Goal: Information Seeking & Learning: Find specific page/section

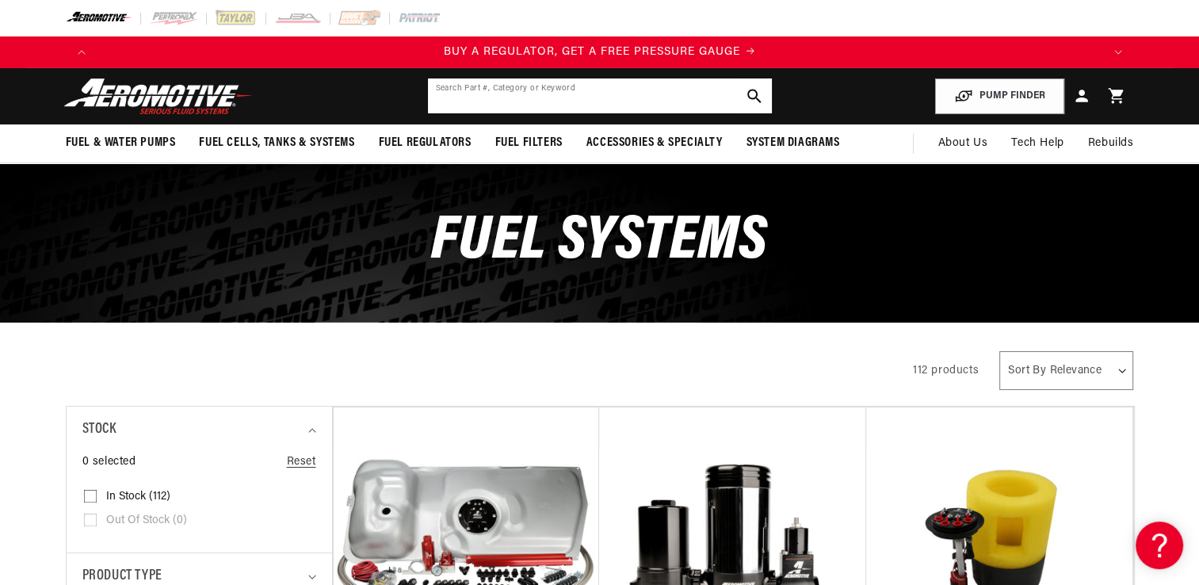
click at [689, 92] on input "text" at bounding box center [600, 95] width 344 height 35
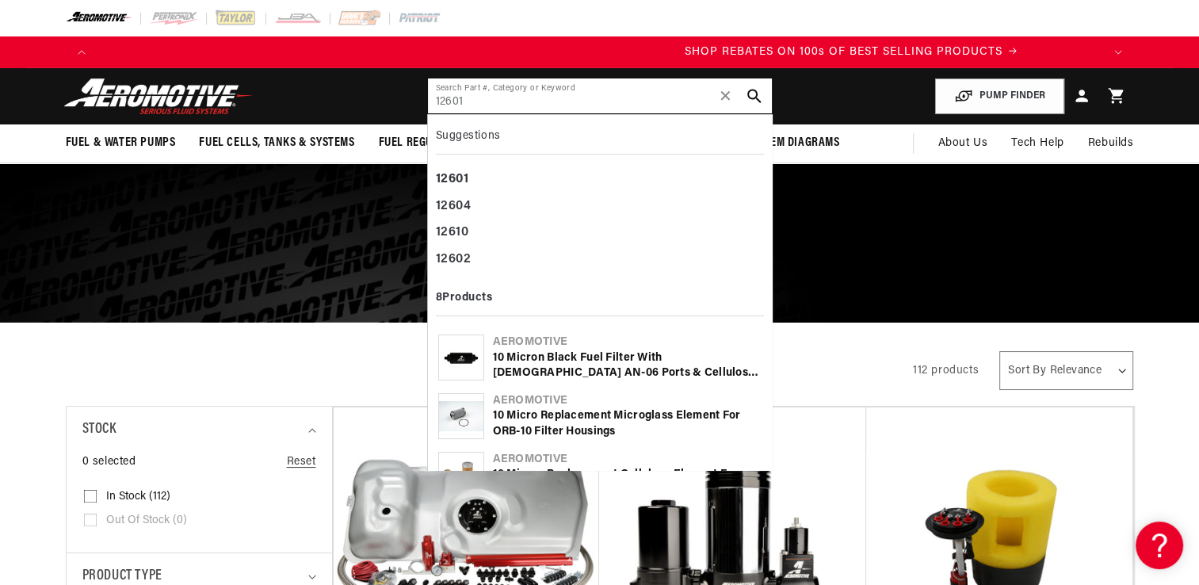
scroll to position [0, 2009]
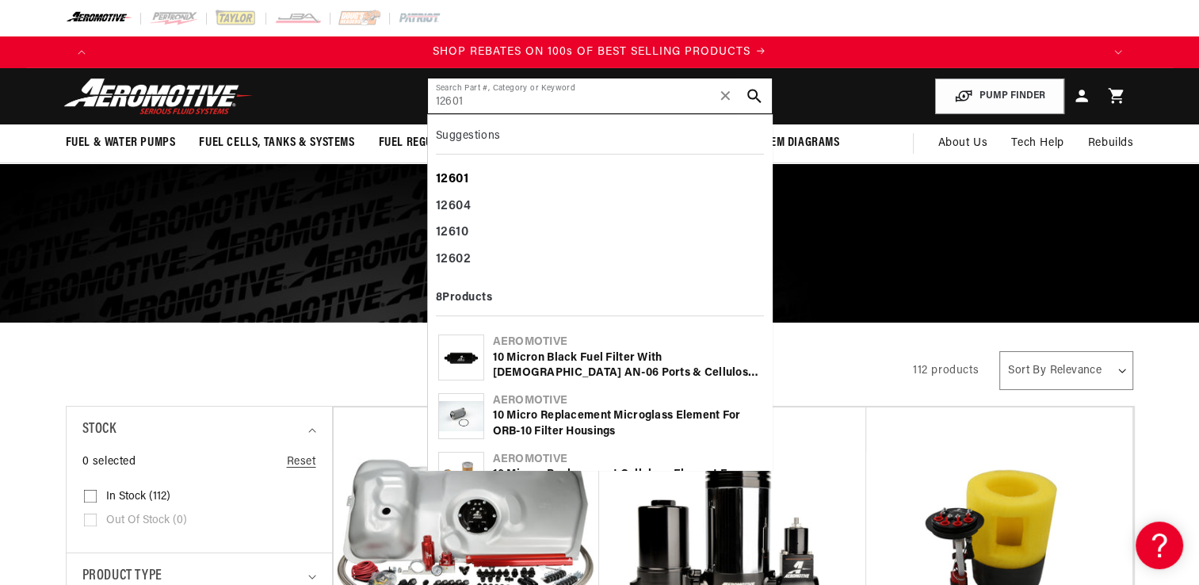
type input "12601"
click at [463, 181] on b "12601" at bounding box center [452, 179] width 33 height 13
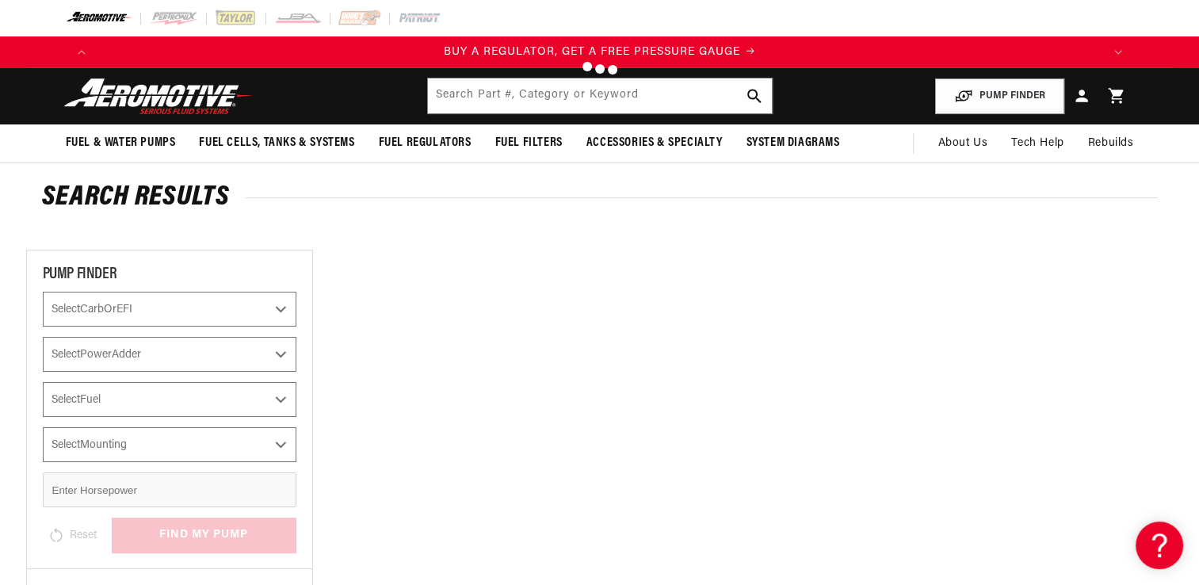
type input "12601"
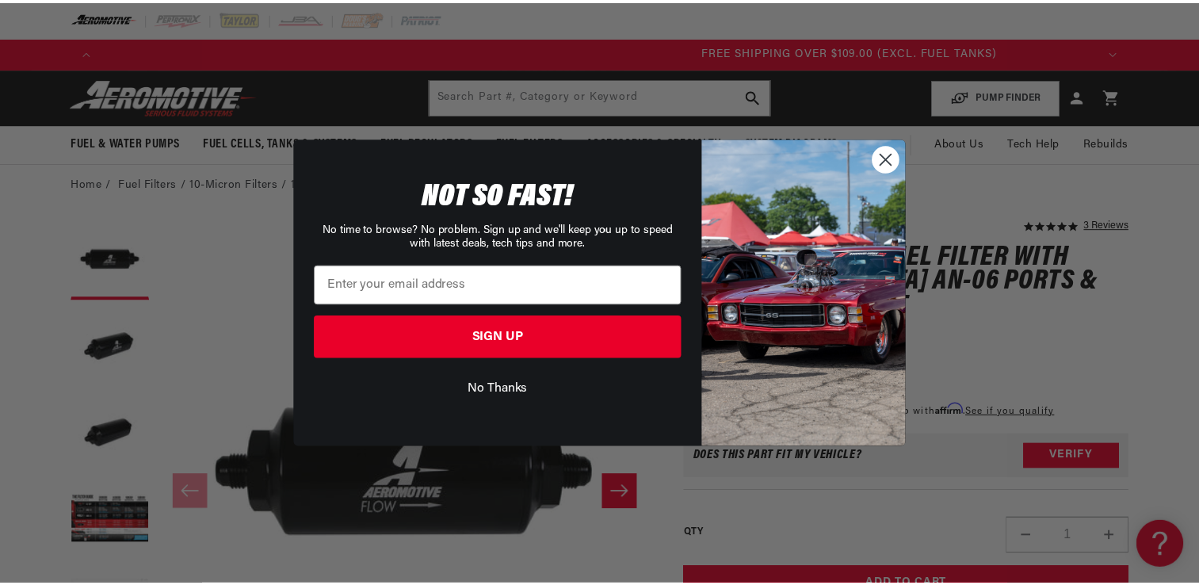
scroll to position [0, 3013]
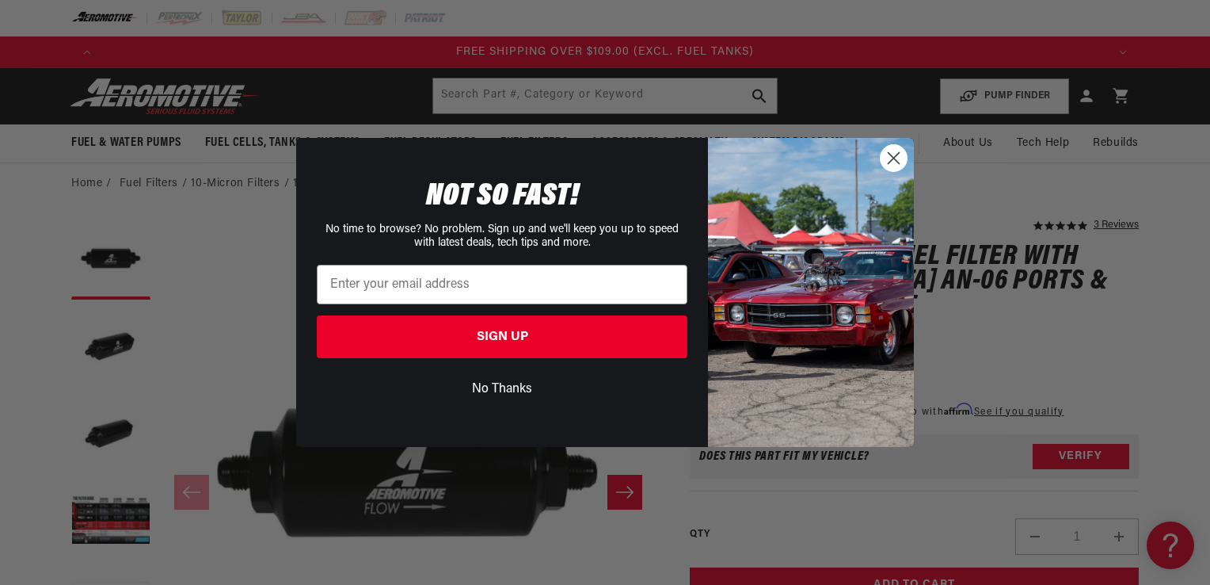
click at [513, 386] on button "No Thanks" at bounding box center [502, 389] width 371 height 30
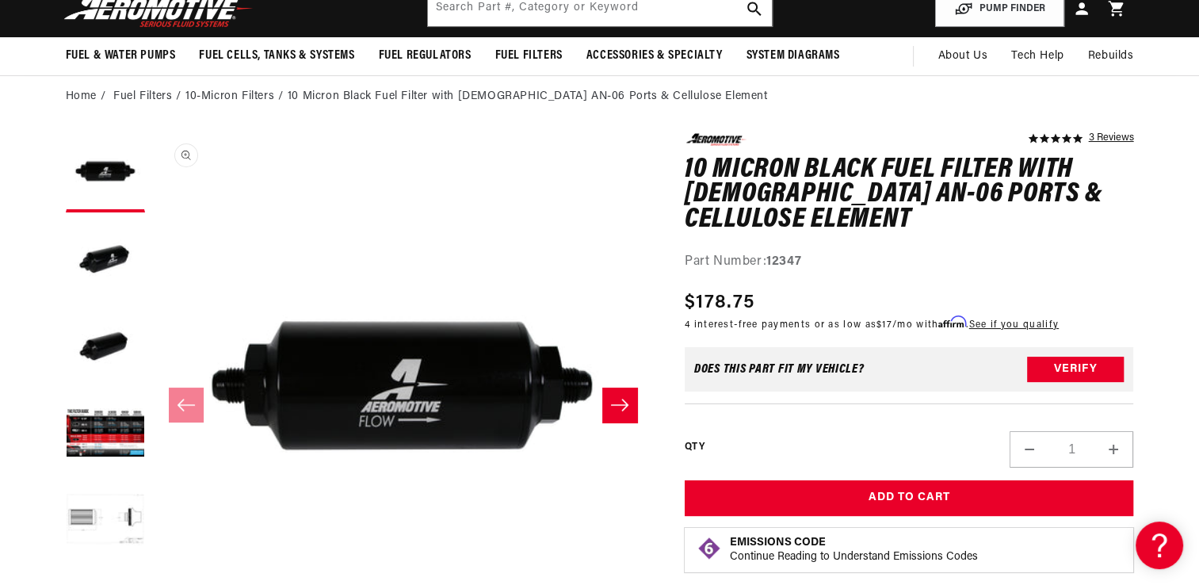
scroll to position [131, 0]
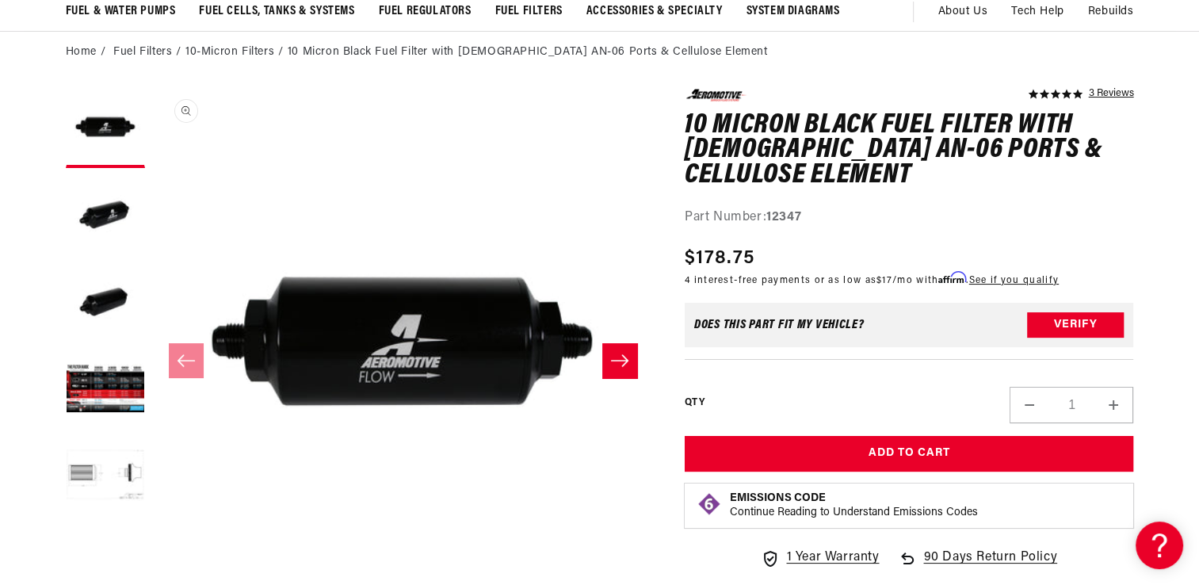
click at [153, 572] on button "Open media 1 in modal" at bounding box center [153, 589] width 0 height 0
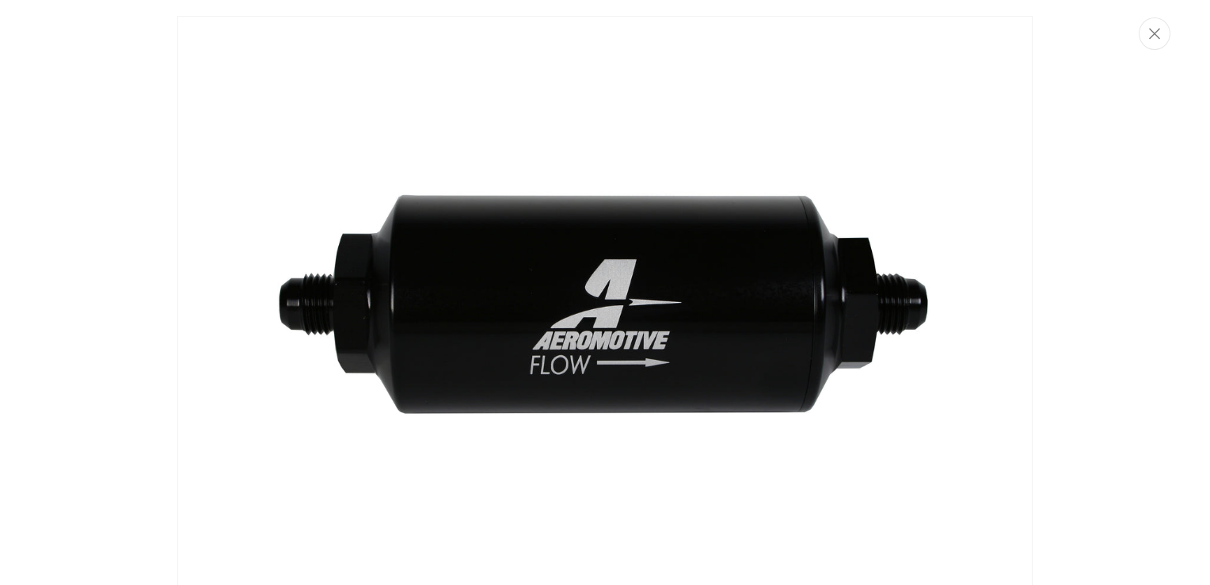
scroll to position [0, 0]
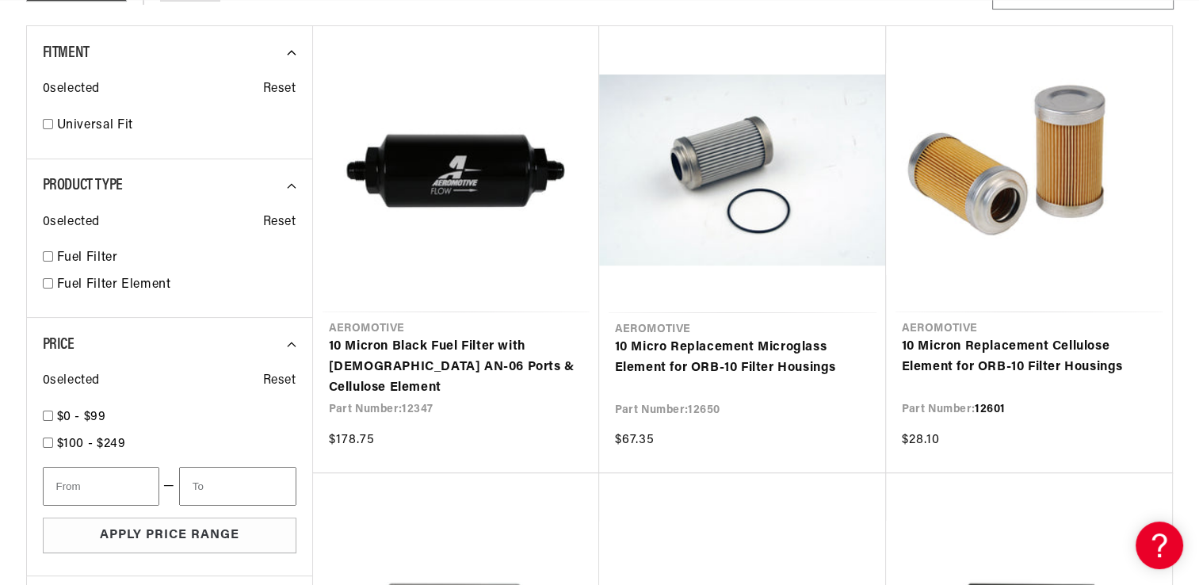
scroll to position [0, 3013]
click at [1035, 337] on link "10 Micron Replacement Cellulose Element for ORB-10 Filter Housings" at bounding box center [1028, 357] width 254 height 40
click at [463, 341] on link "10 Micron Black Fuel Filter with [DEMOGRAPHIC_DATA] AN-06 Ports & Cellulose Ele…" at bounding box center [456, 367] width 254 height 61
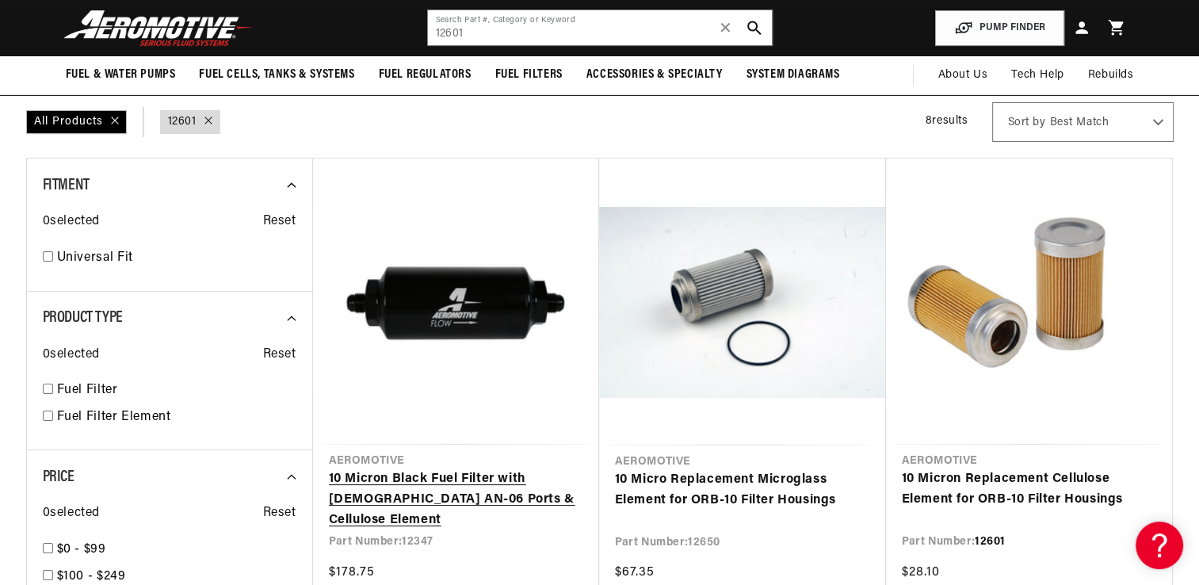
scroll to position [0, 3013]
click at [428, 496] on link "10 Micron Black Fuel Filter with [DEMOGRAPHIC_DATA] AN-06 Ports & Cellulose Ele…" at bounding box center [456, 499] width 254 height 61
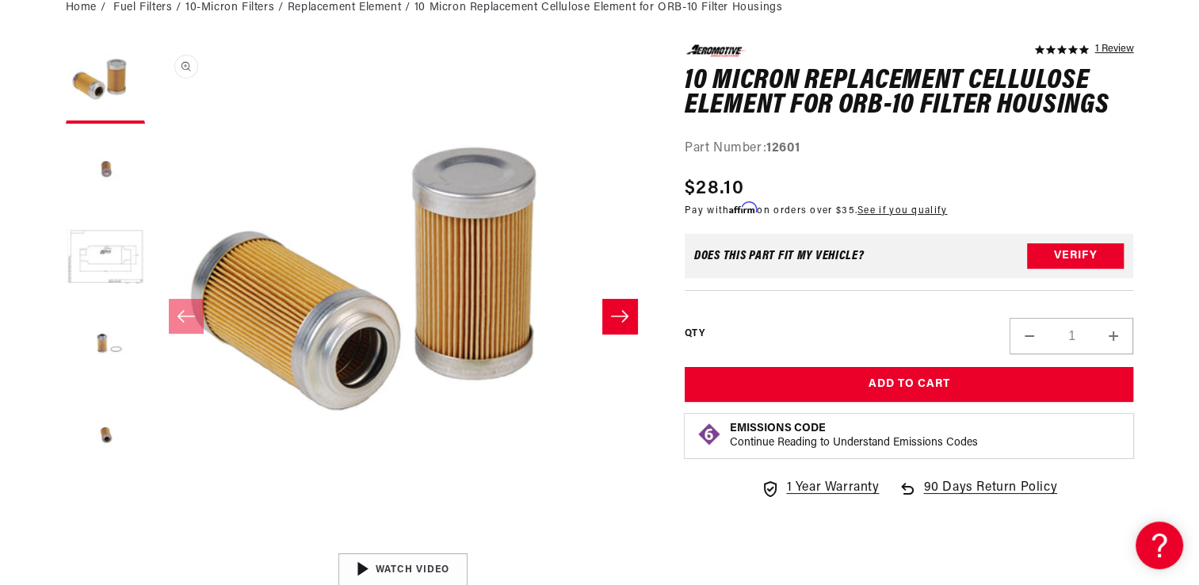
scroll to position [264, 0]
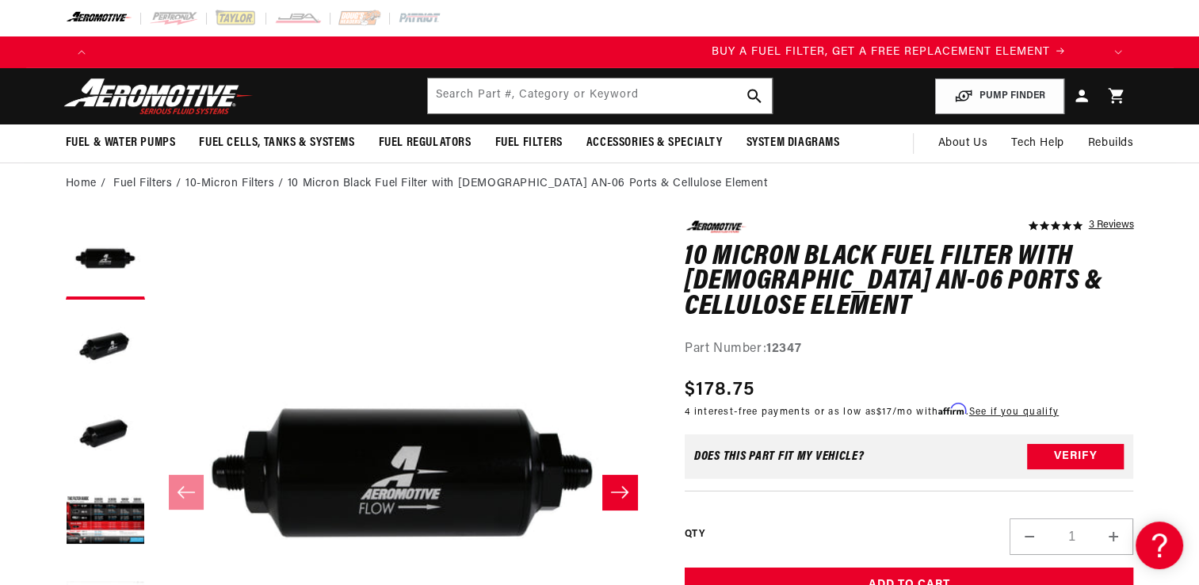
click at [621, 488] on icon "Slide right" at bounding box center [619, 492] width 19 height 16
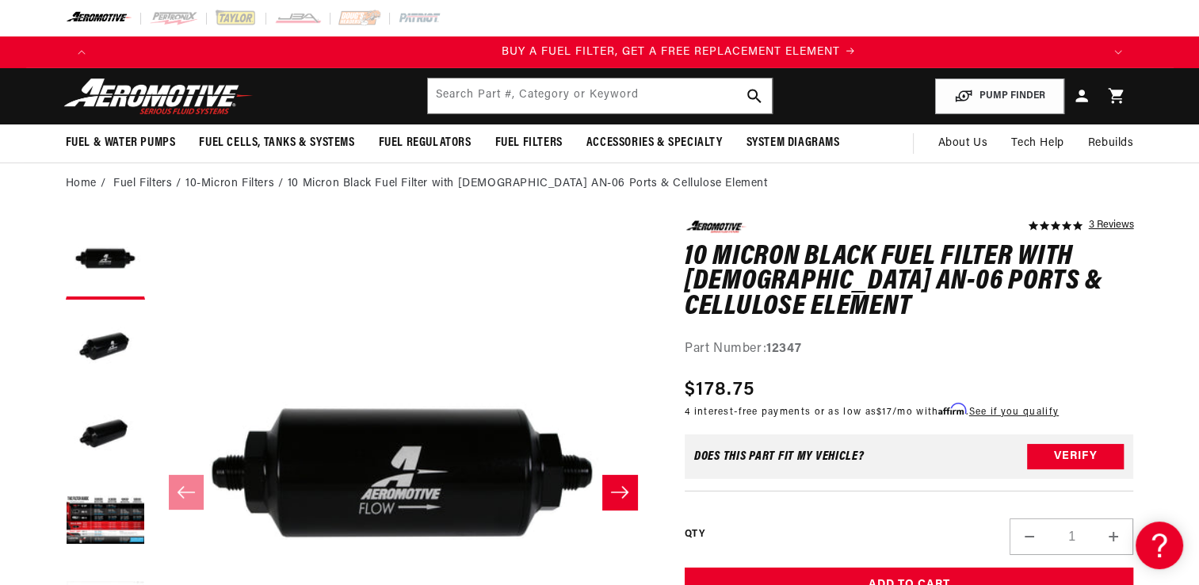
scroll to position [0, 1004]
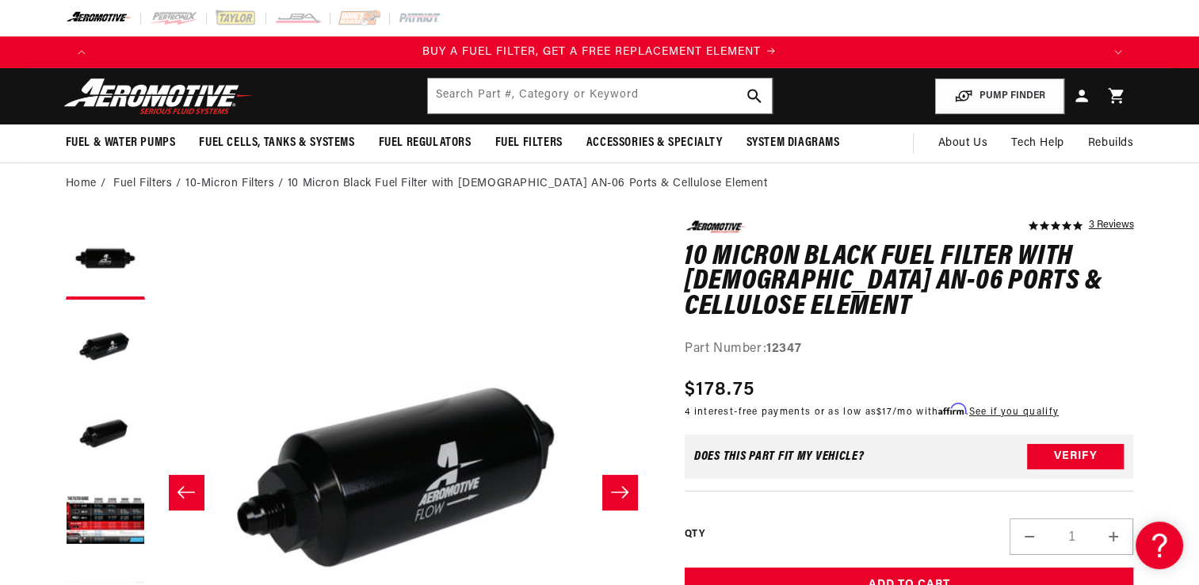
click at [621, 488] on icon "Slide right" at bounding box center [619, 492] width 19 height 16
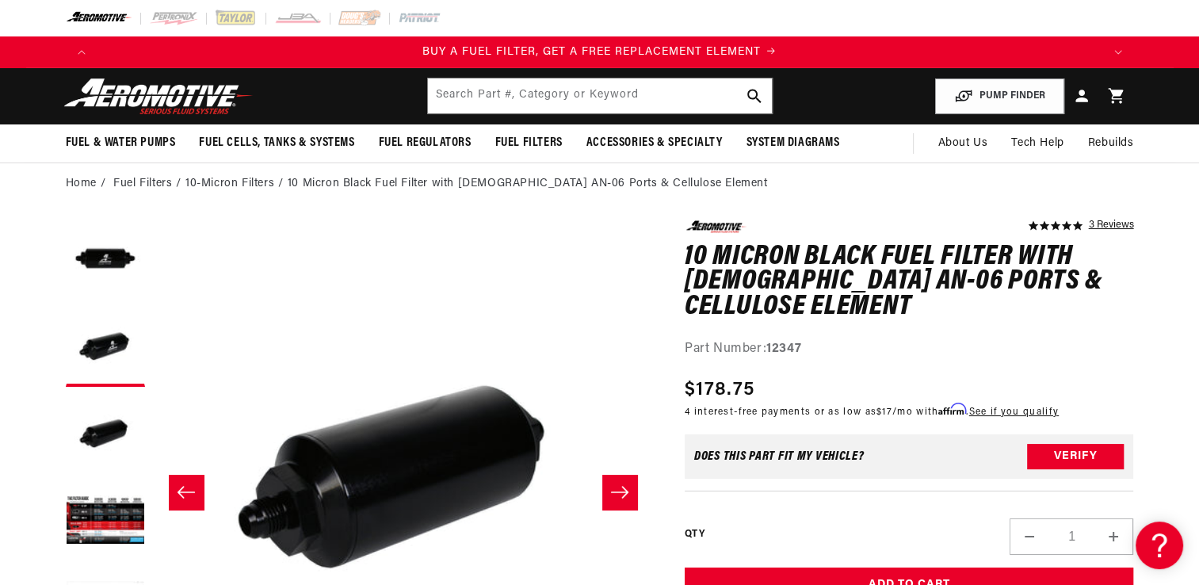
click at [621, 488] on icon "Slide right" at bounding box center [619, 492] width 19 height 16
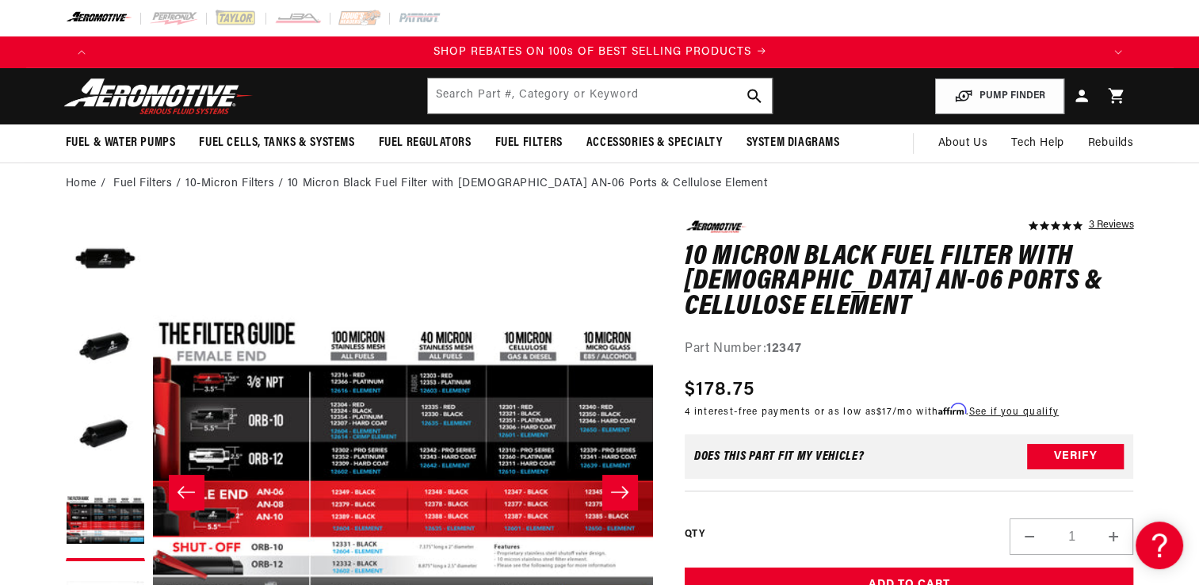
scroll to position [0, 2009]
click at [876, 522] on div "QTY Decrease quantity for 10 Micron Black Fuel Filter with Male AN-06 Ports &am…" at bounding box center [908, 522] width 449 height 64
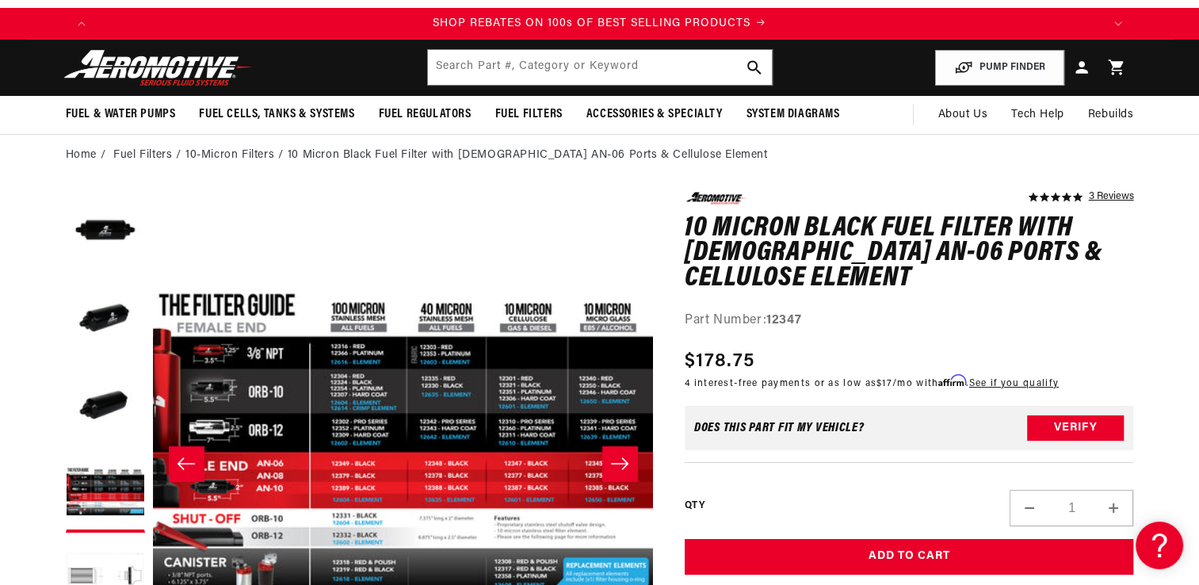
scroll to position [0, 0]
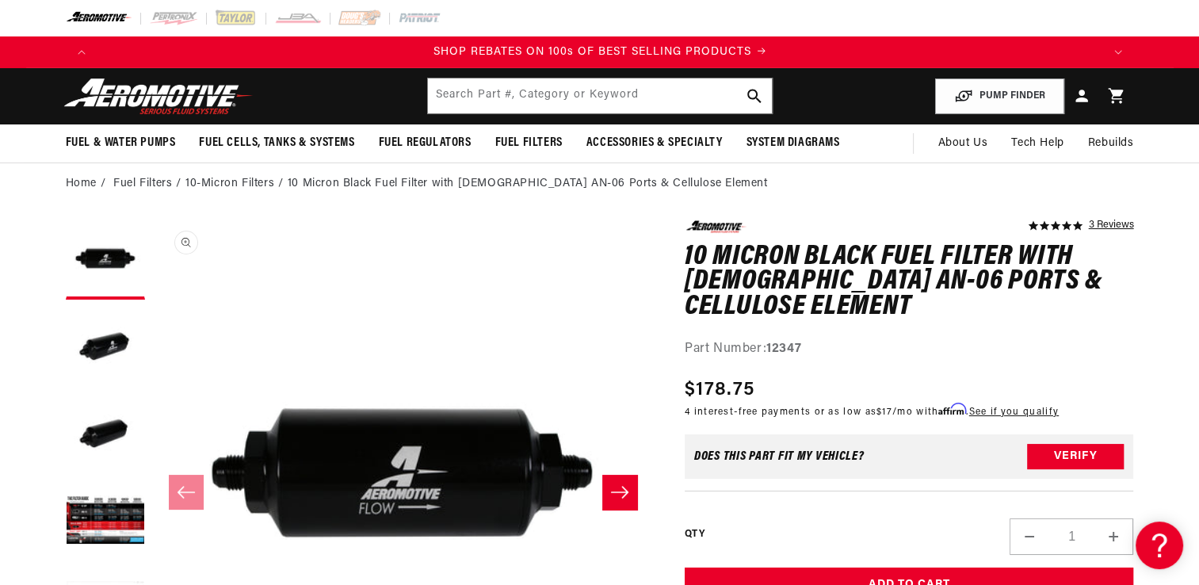
scroll to position [0, 2009]
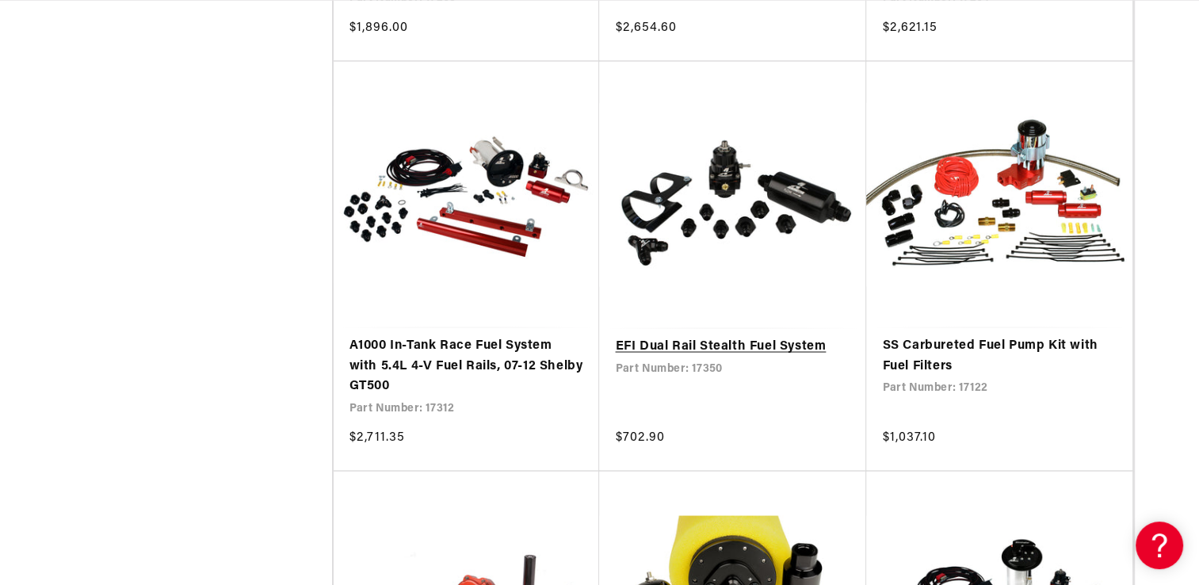
scroll to position [2904, 0]
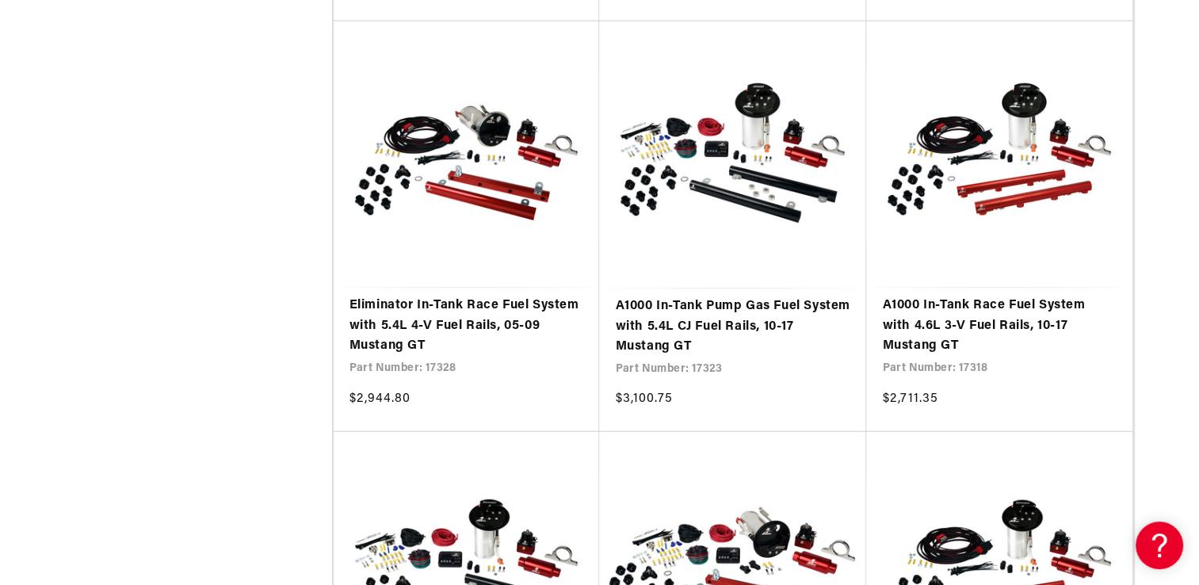
scroll to position [0, 3013]
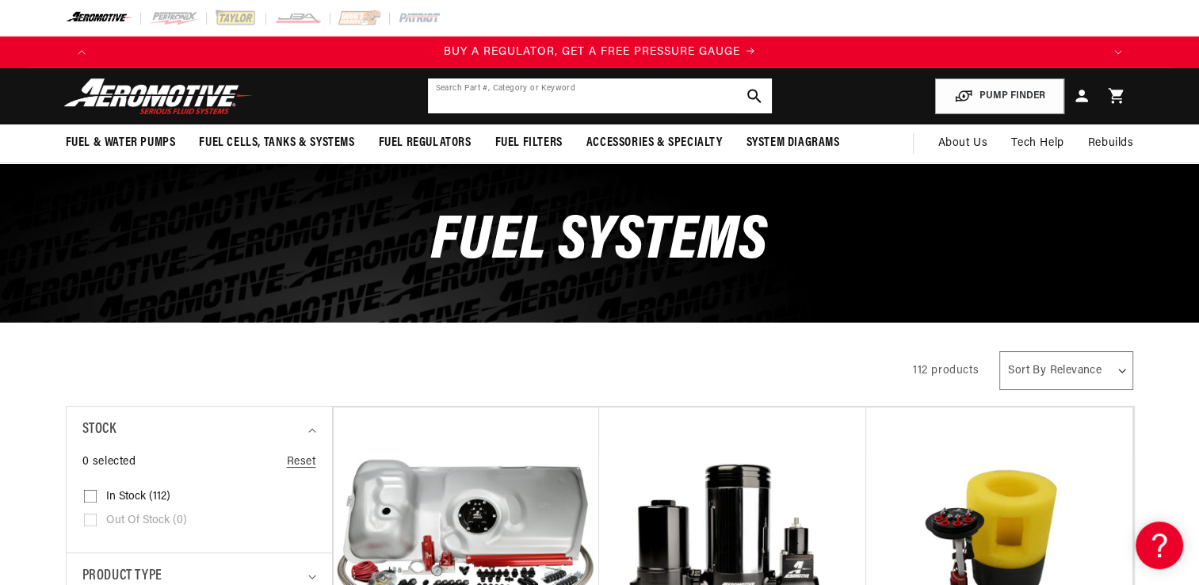
click at [660, 97] on input "text" at bounding box center [600, 95] width 344 height 35
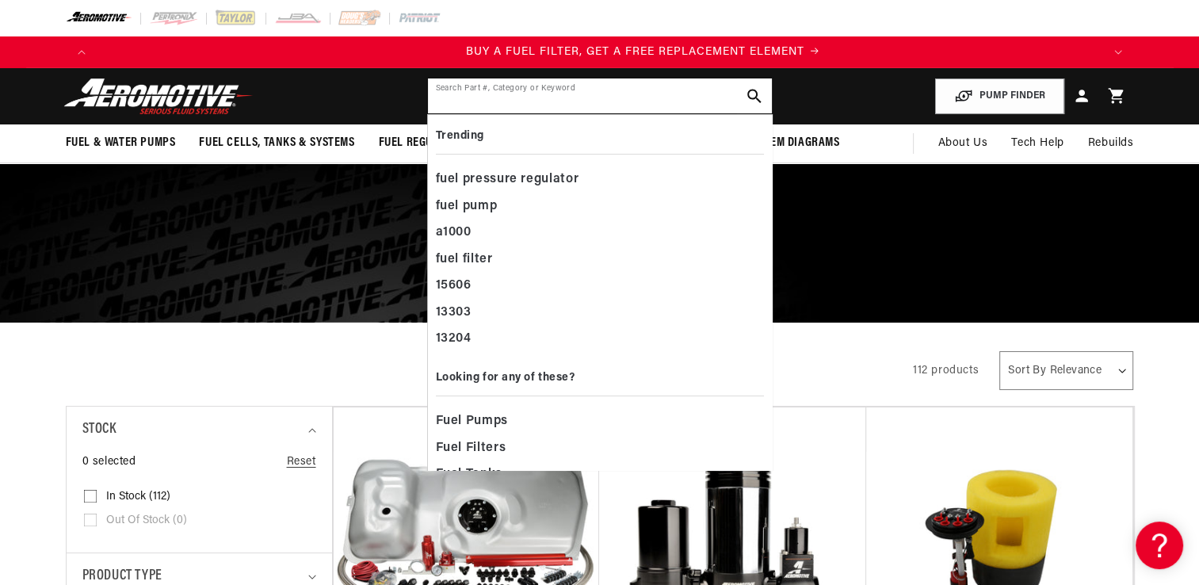
scroll to position [0, 1004]
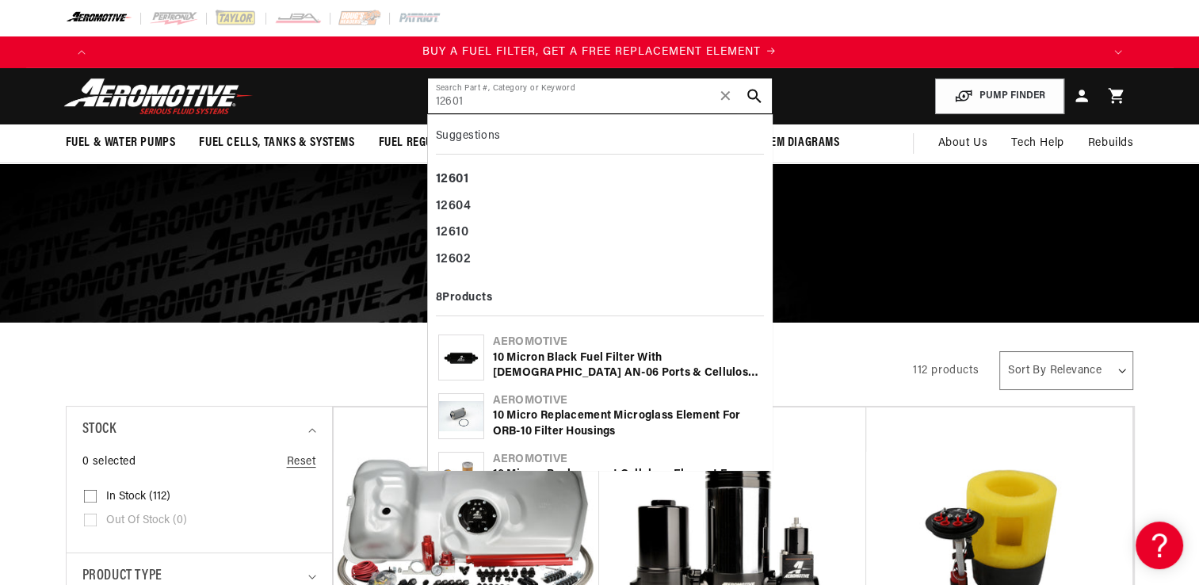
type input "12601"
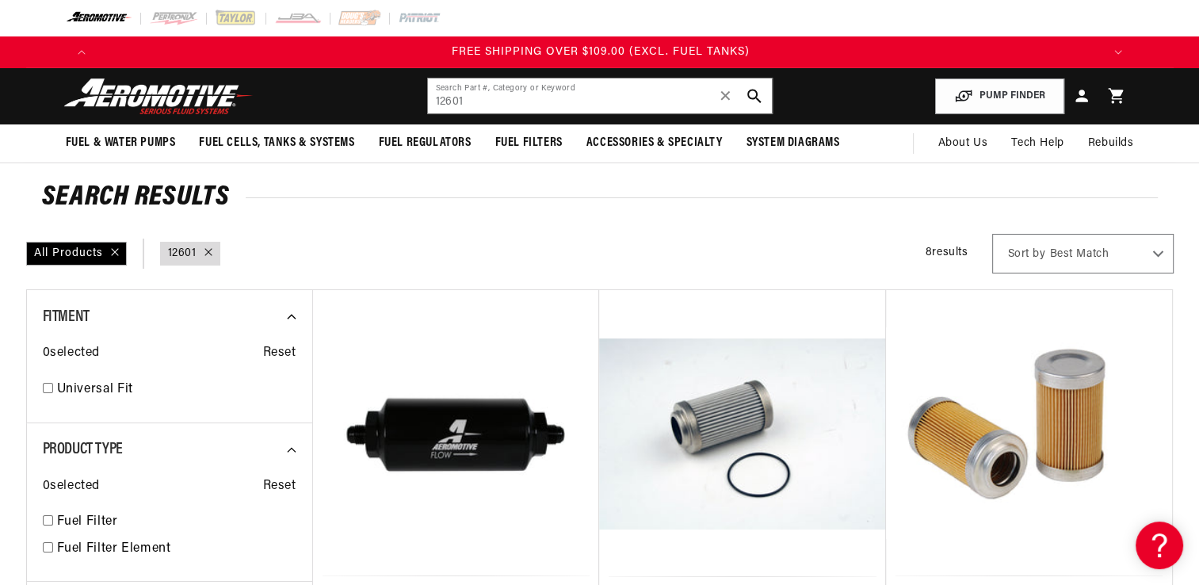
scroll to position [0, 3013]
